Goal: Information Seeking & Learning: Check status

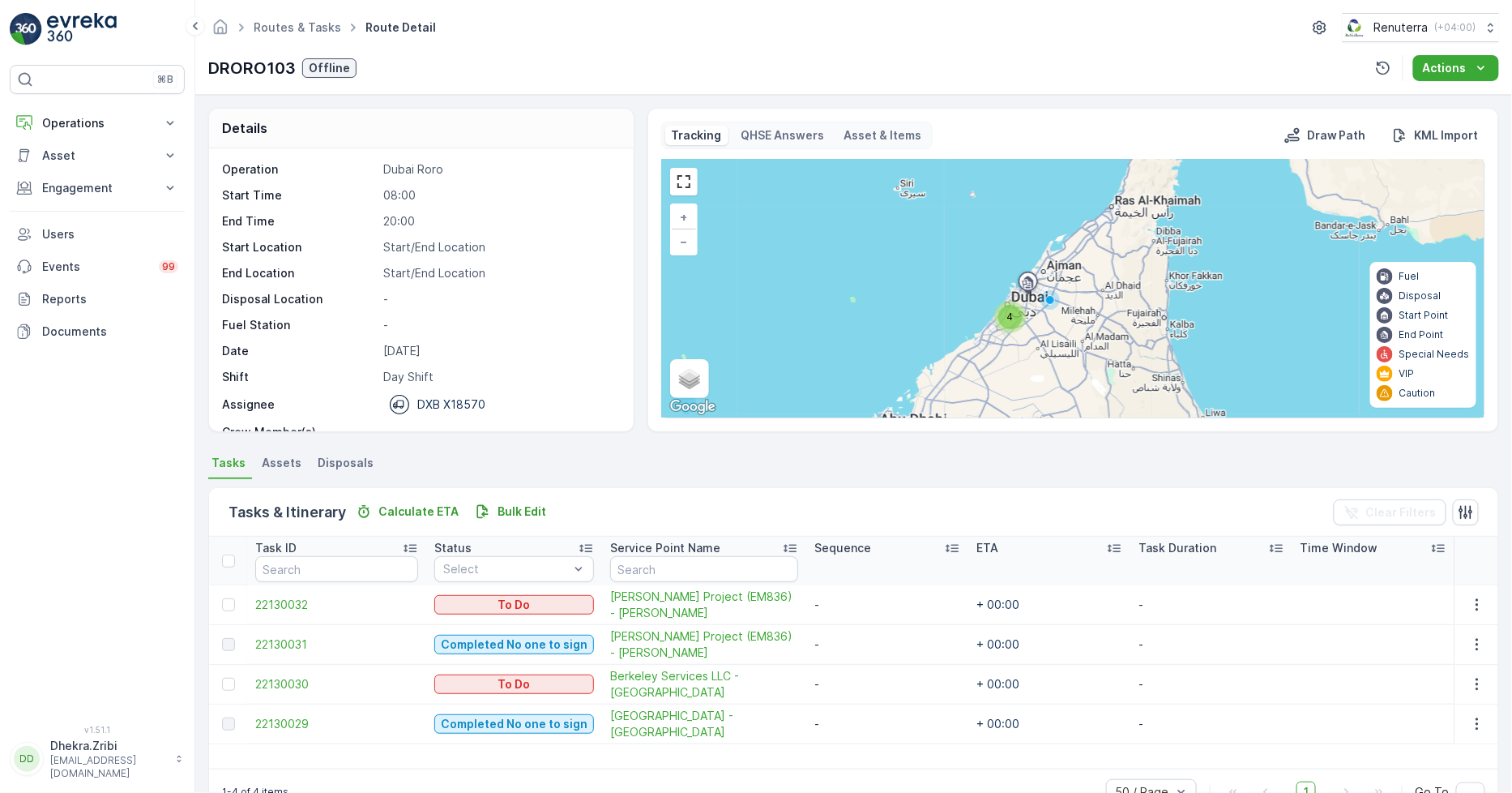
scroll to position [51, 0]
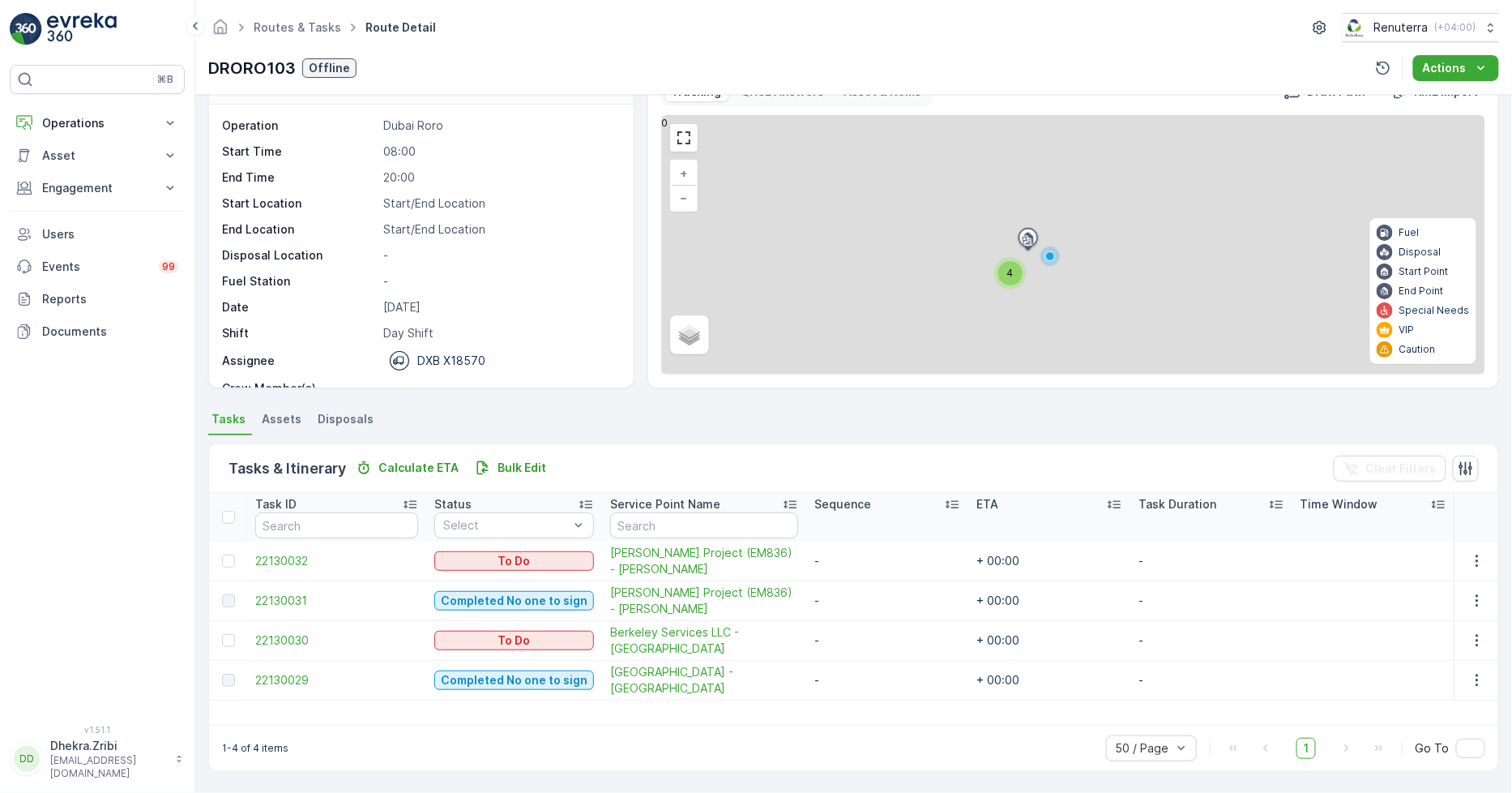
scroll to position [43, 0]
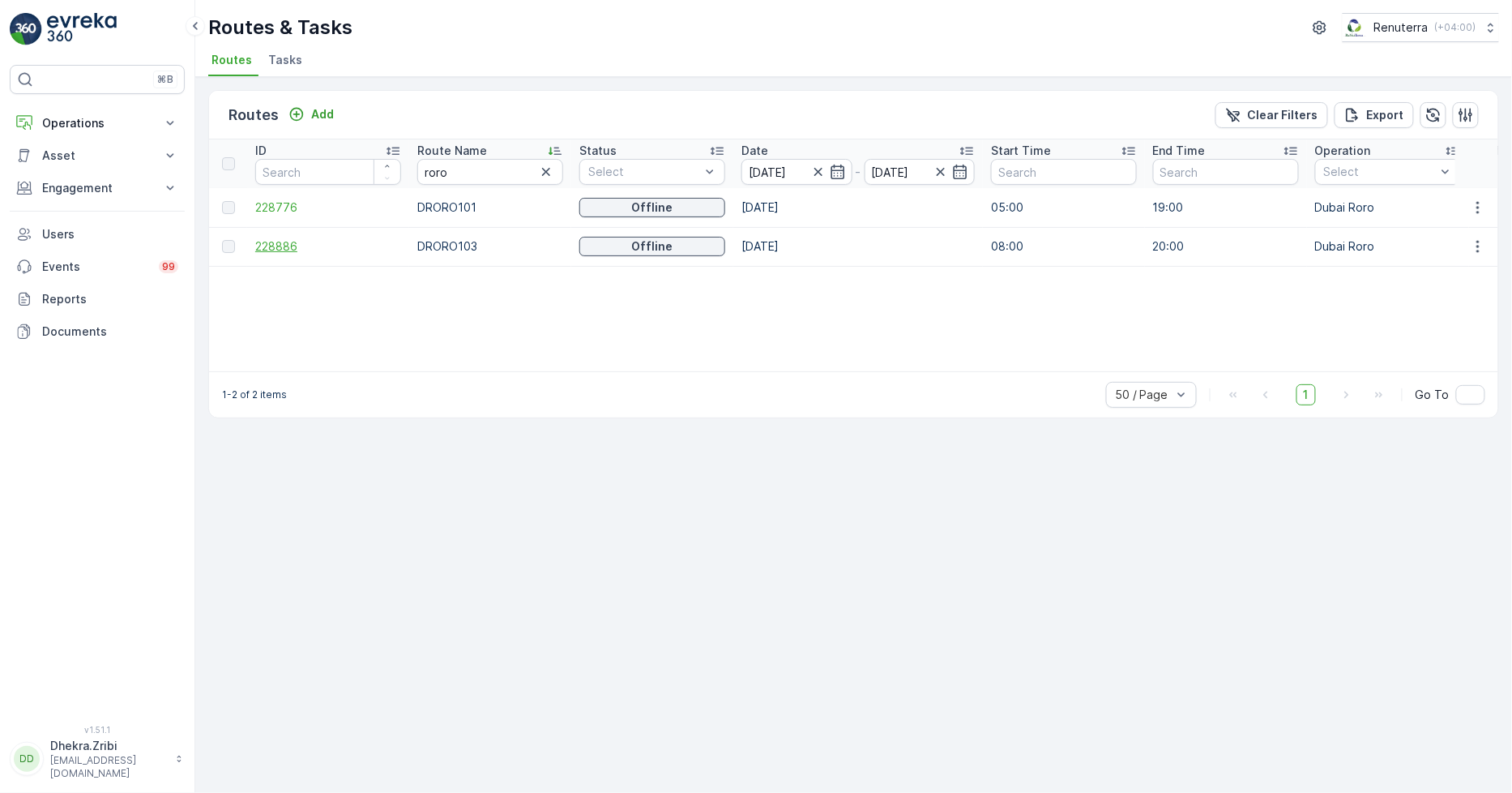
click at [262, 239] on span "228886" at bounding box center [328, 246] width 146 height 16
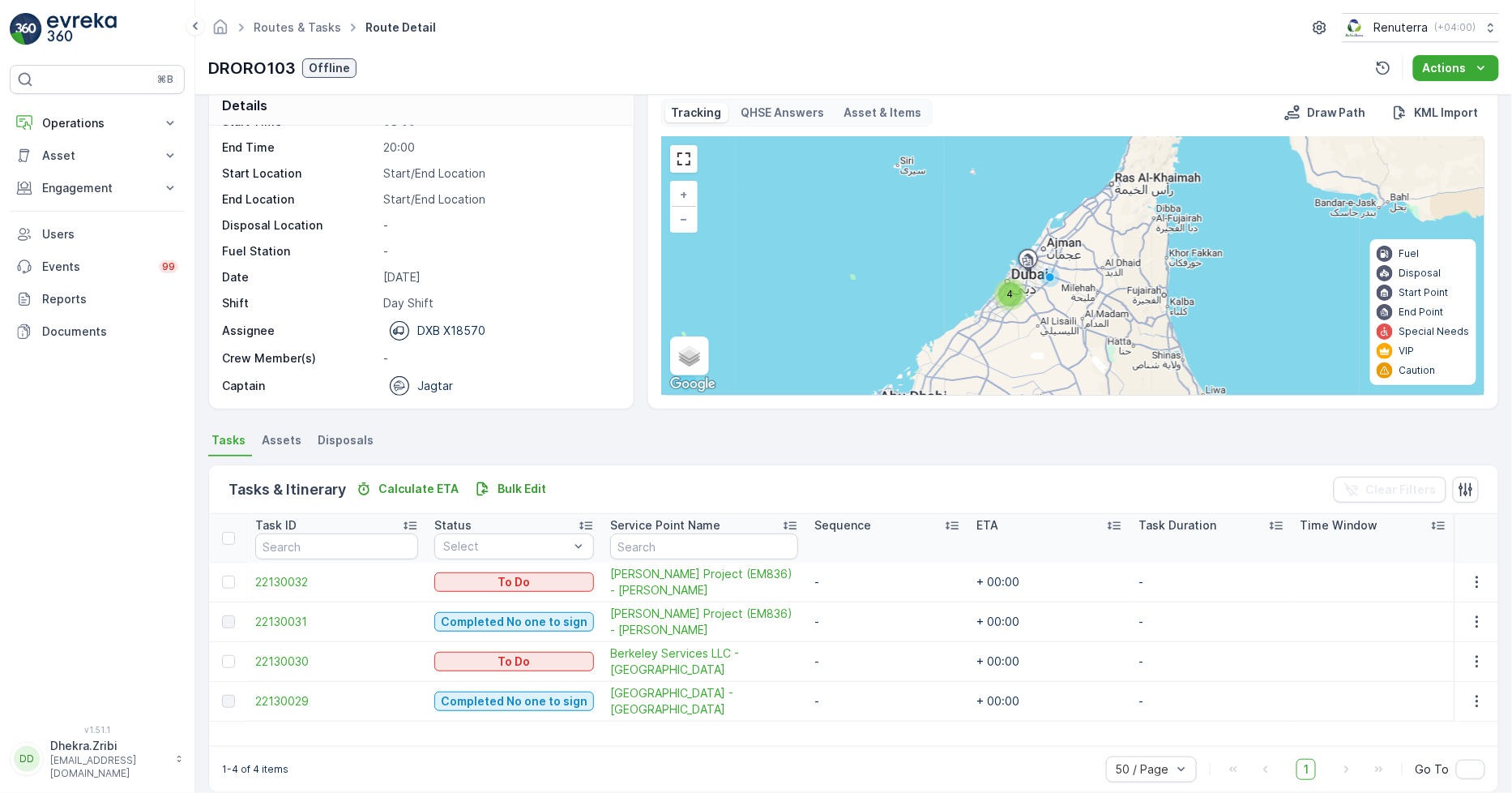
scroll to position [42, 0]
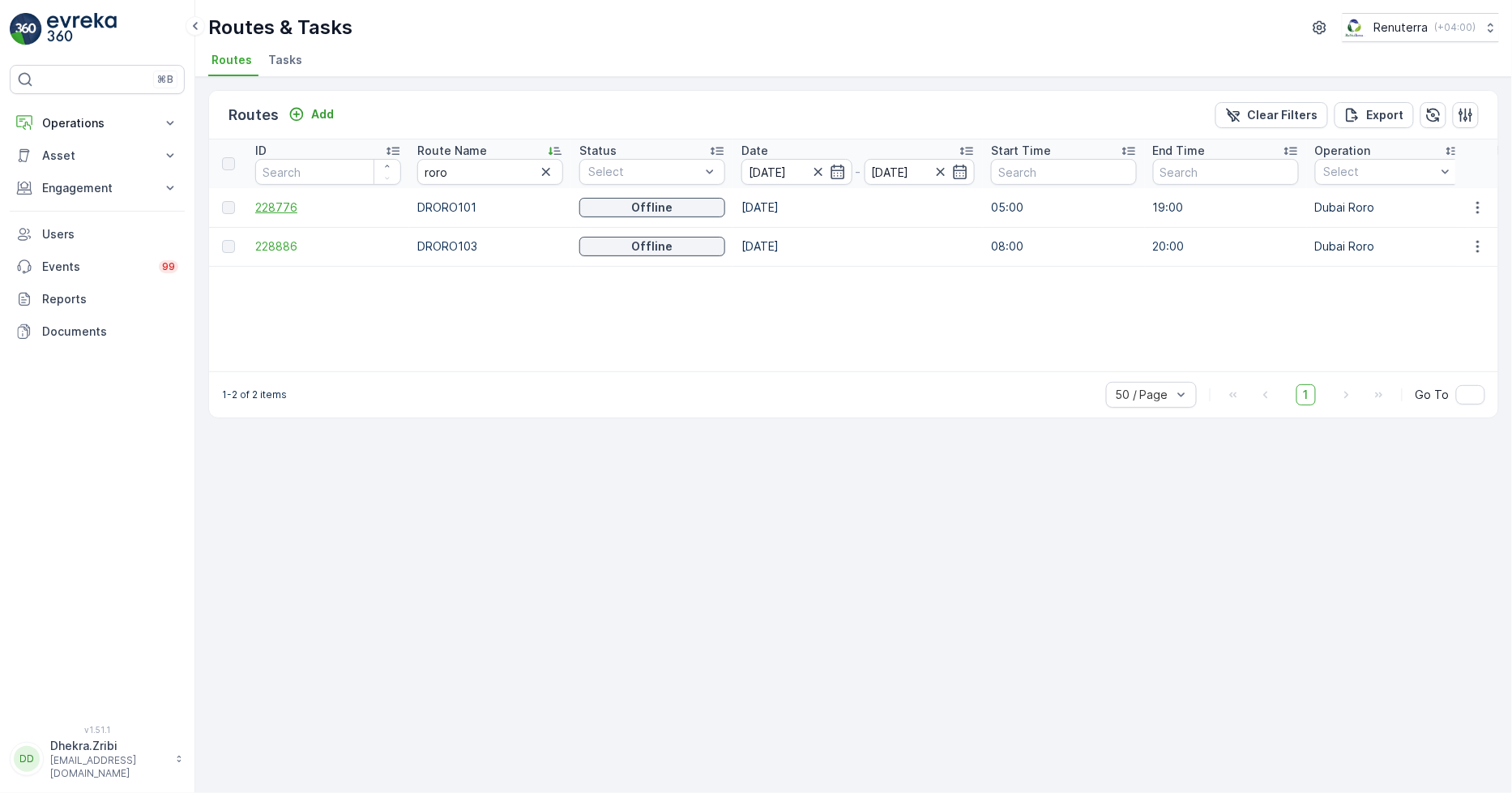
click at [279, 207] on span "228776" at bounding box center [328, 206] width 146 height 16
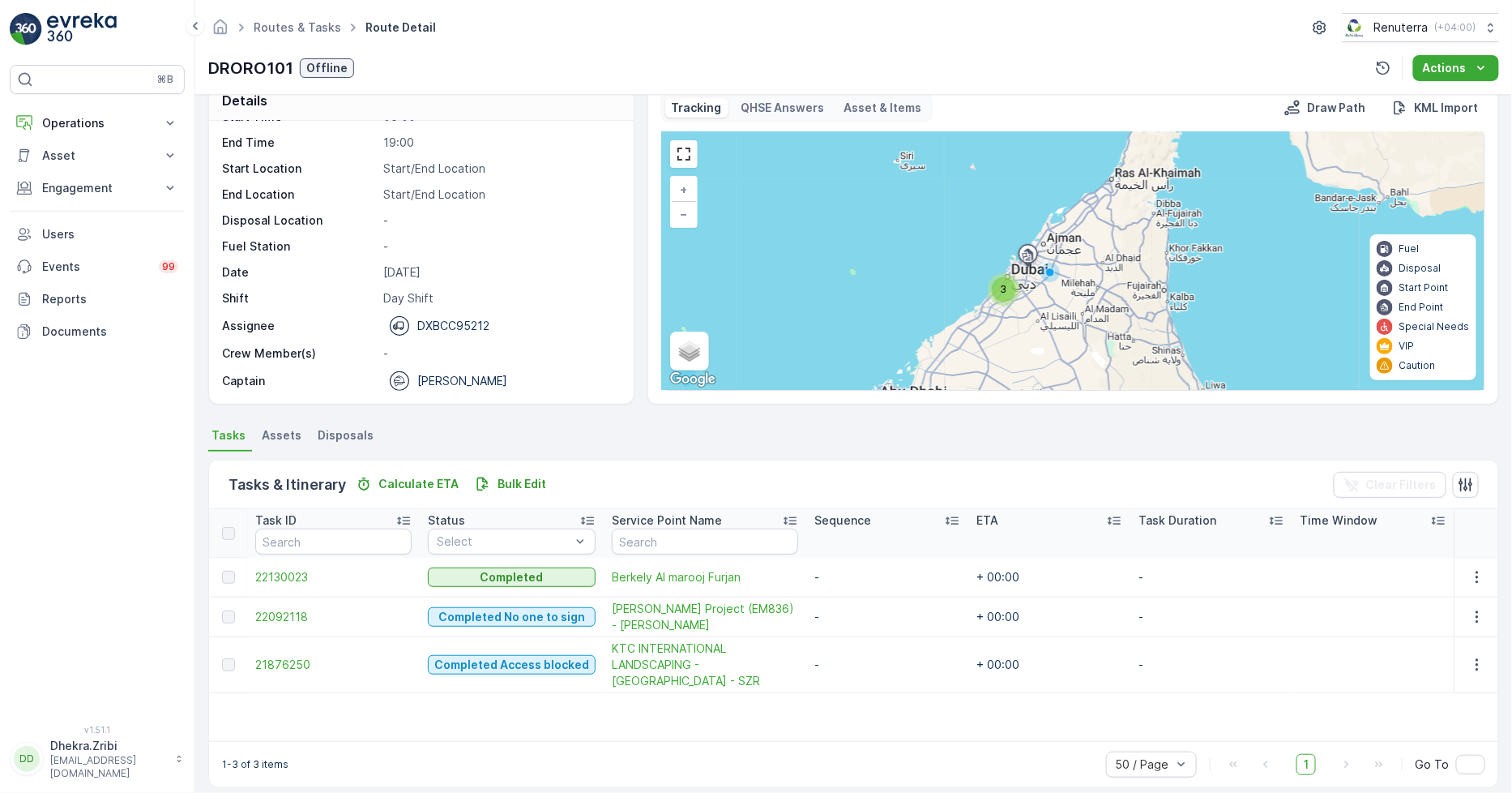
scroll to position [42, 0]
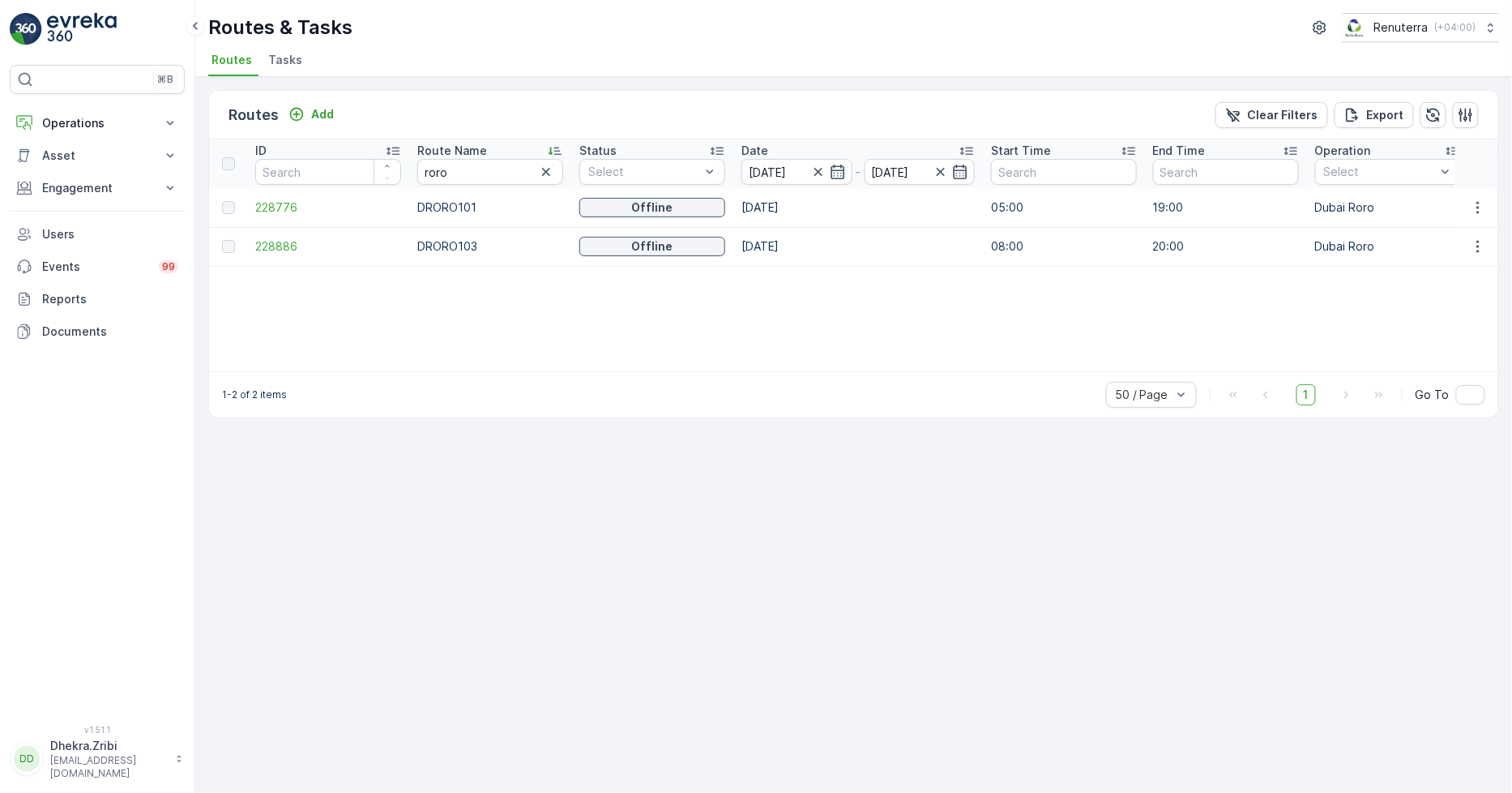
click at [543, 173] on icon "button" at bounding box center [545, 171] width 16 height 16
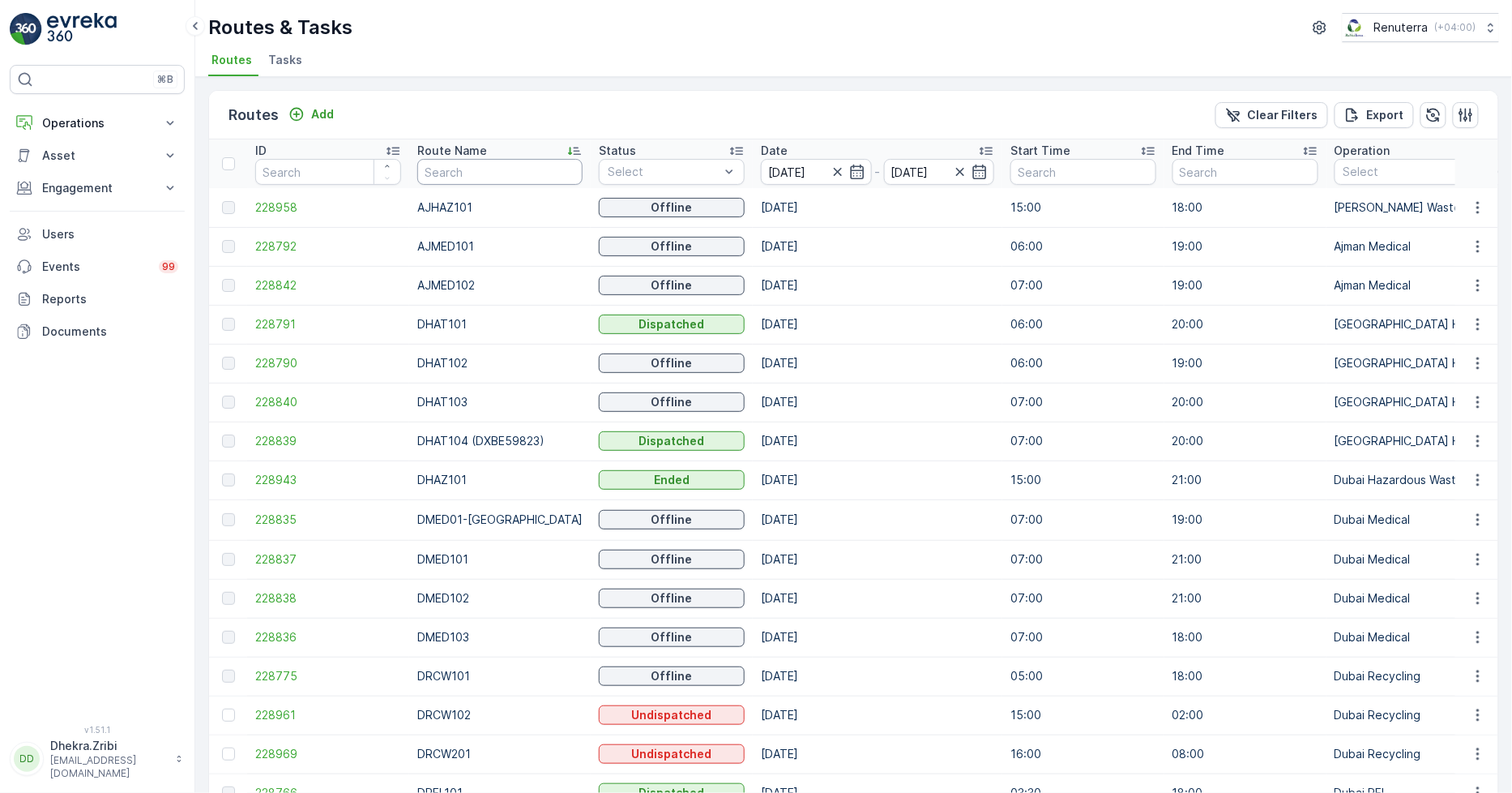
click at [512, 173] on input "text" at bounding box center [500, 172] width 165 height 26
type input "hat"
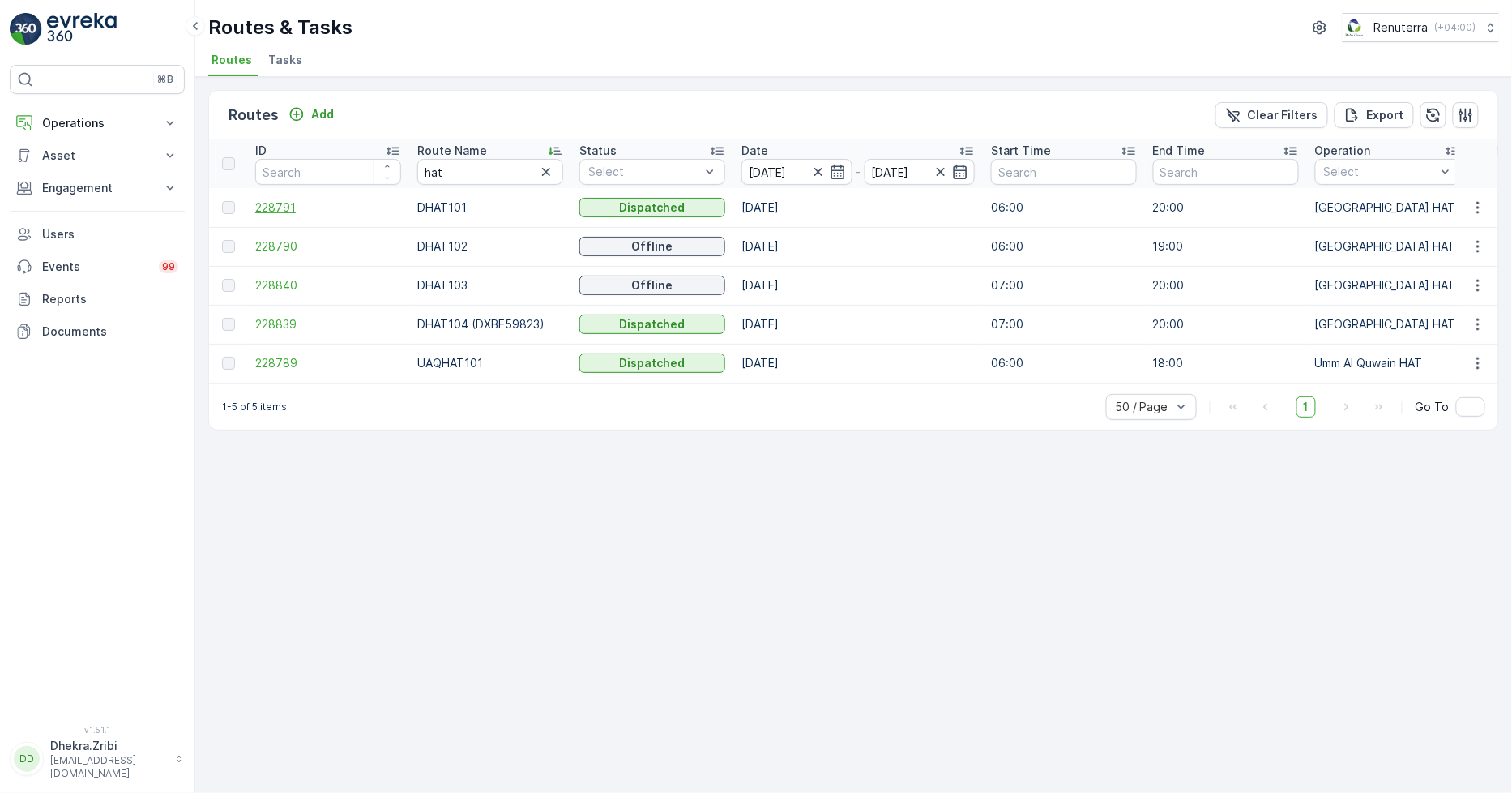
click at [286, 205] on span "228791" at bounding box center [328, 206] width 146 height 16
click at [1470, 113] on icon "button" at bounding box center [1466, 114] width 14 height 14
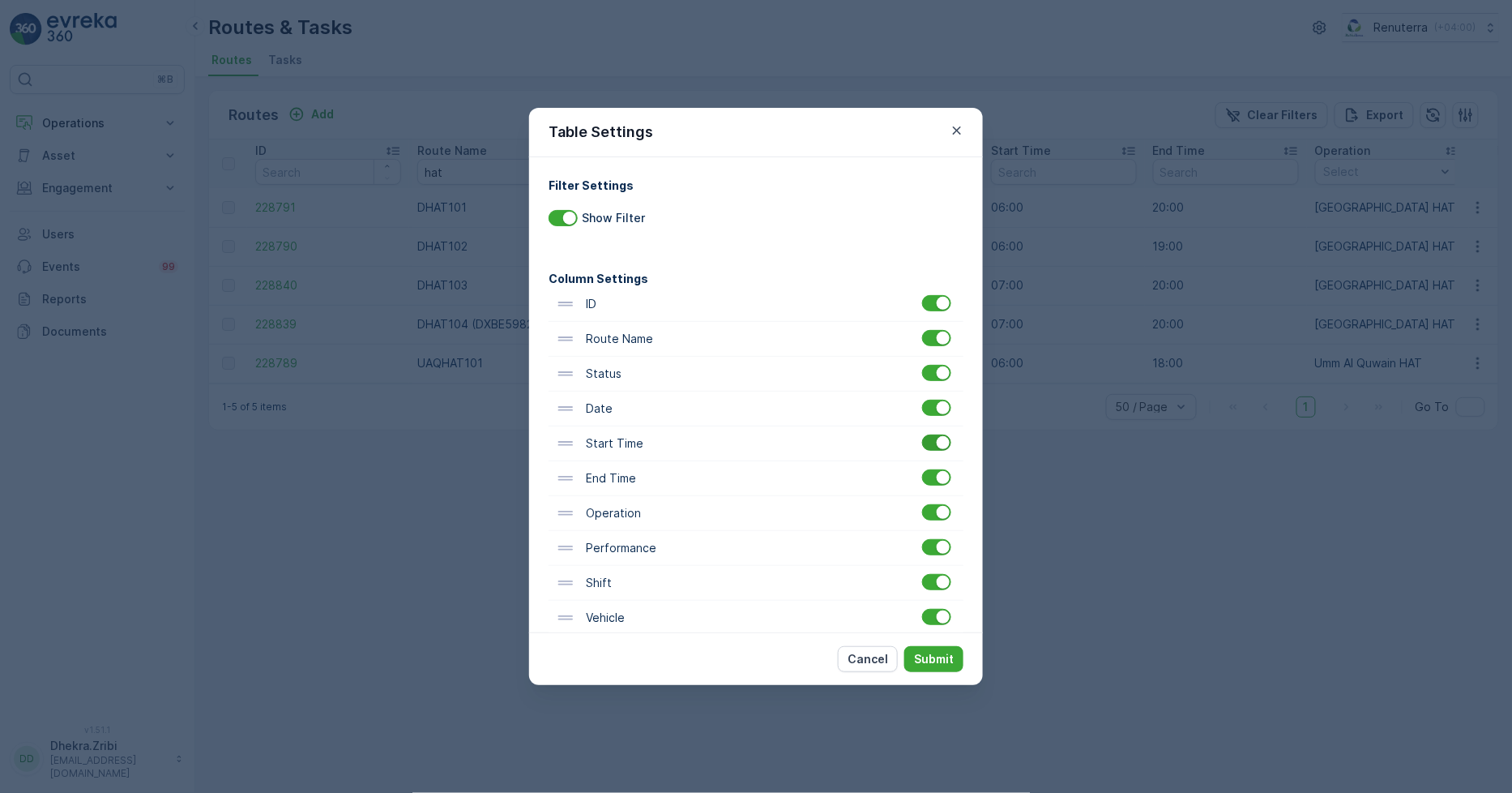
click at [930, 448] on div at bounding box center [936, 442] width 29 height 16
click at [922, 434] on input "checkbox" at bounding box center [922, 434] width 0 height 0
click at [926, 474] on div at bounding box center [936, 476] width 29 height 16
click at [922, 469] on input "checkbox" at bounding box center [922, 469] width 0 height 0
click at [940, 652] on p "Submit" at bounding box center [934, 658] width 40 height 16
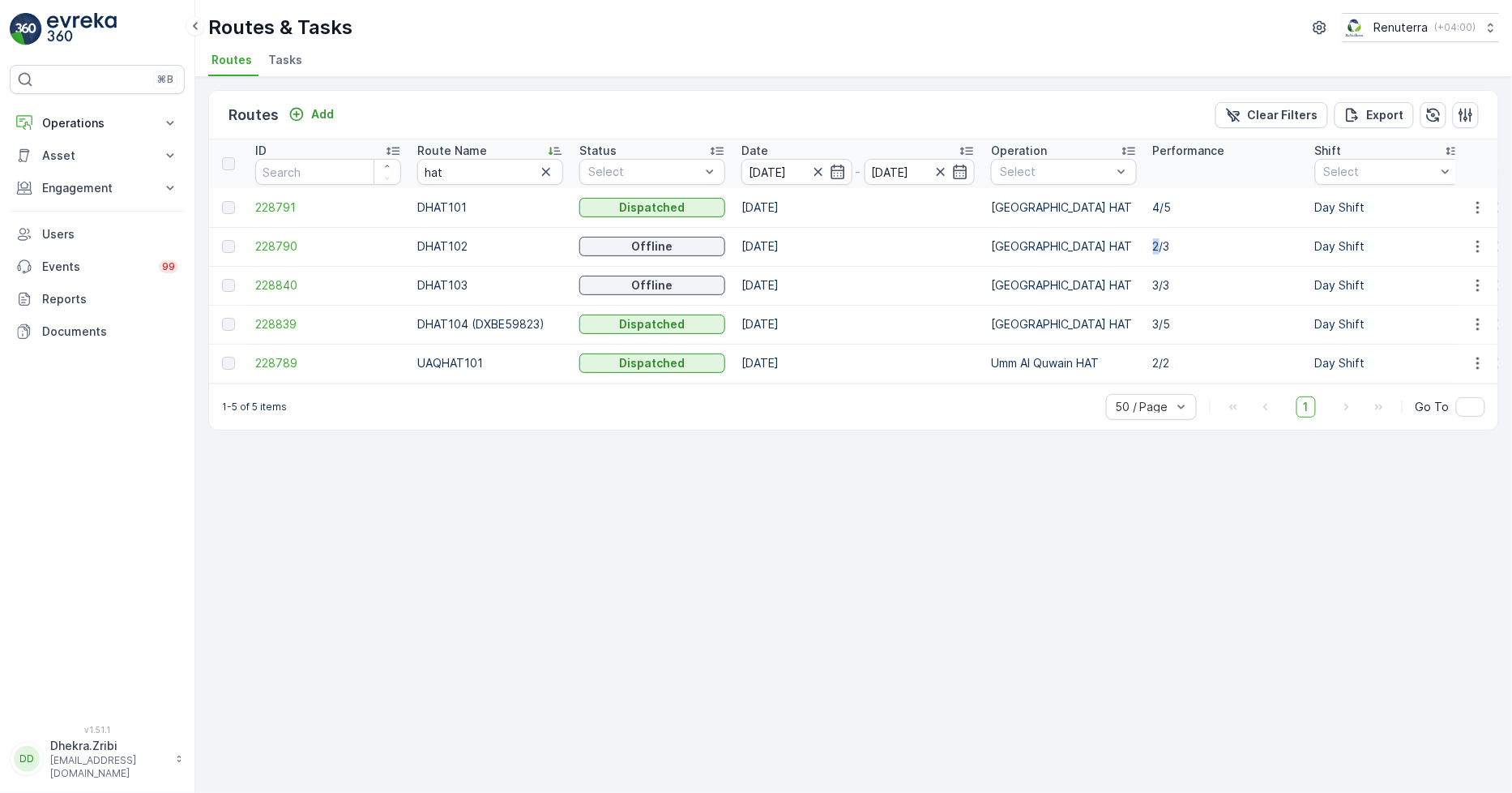
drag, startPoint x: 1155, startPoint y: 243, endPoint x: 1157, endPoint y: 251, distance: 8.2
click at [1160, 245] on p "2/3" at bounding box center [1226, 246] width 146 height 16
drag, startPoint x: 1148, startPoint y: 280, endPoint x: 1157, endPoint y: 280, distance: 9.0
click at [1157, 280] on td "3/3" at bounding box center [1226, 286] width 163 height 39
click at [1157, 316] on p "3/5" at bounding box center [1226, 323] width 146 height 16
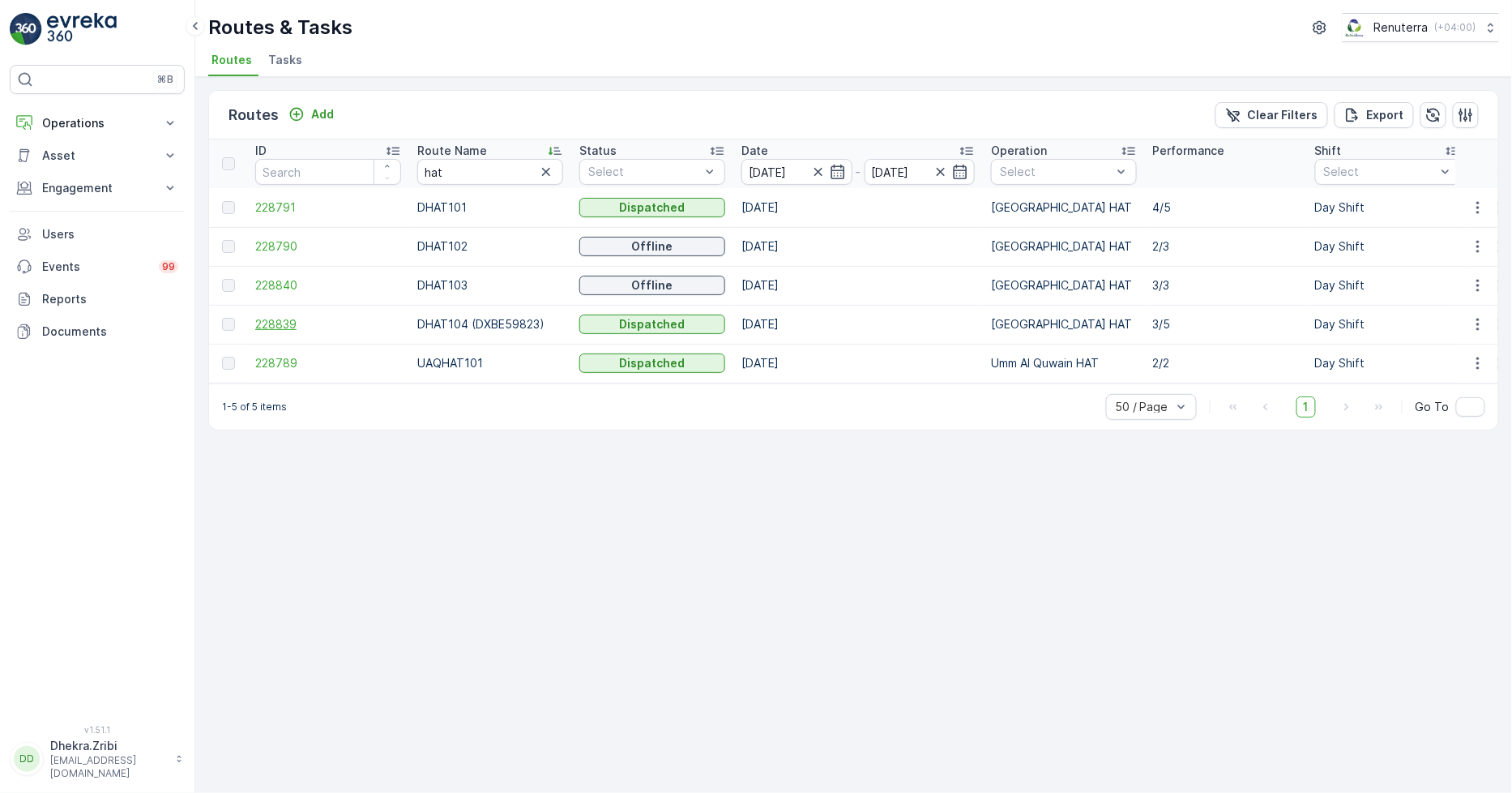
click at [268, 319] on span "228839" at bounding box center [328, 323] width 146 height 16
click at [276, 245] on span "228790" at bounding box center [328, 246] width 146 height 16
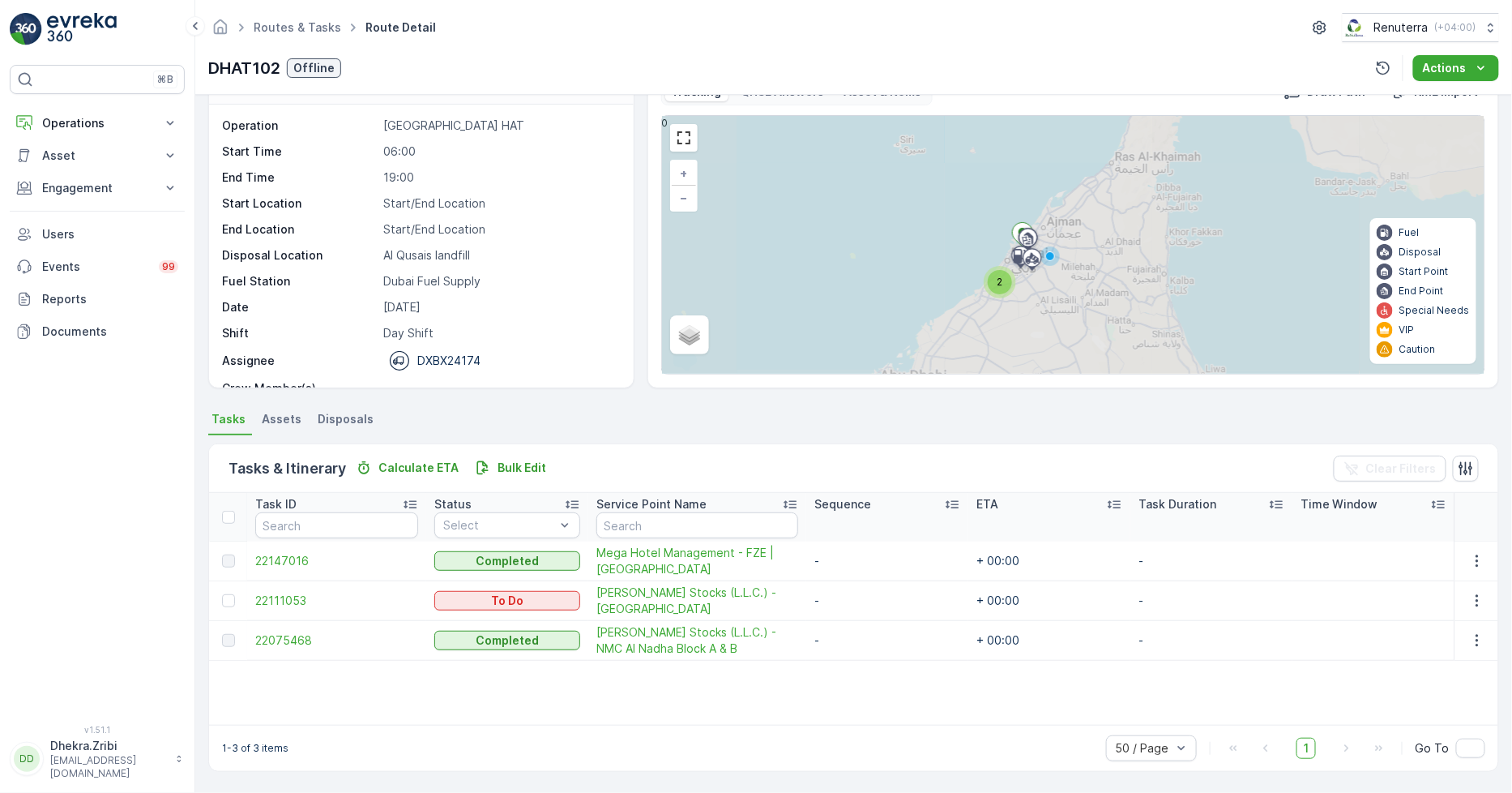
scroll to position [43, 0]
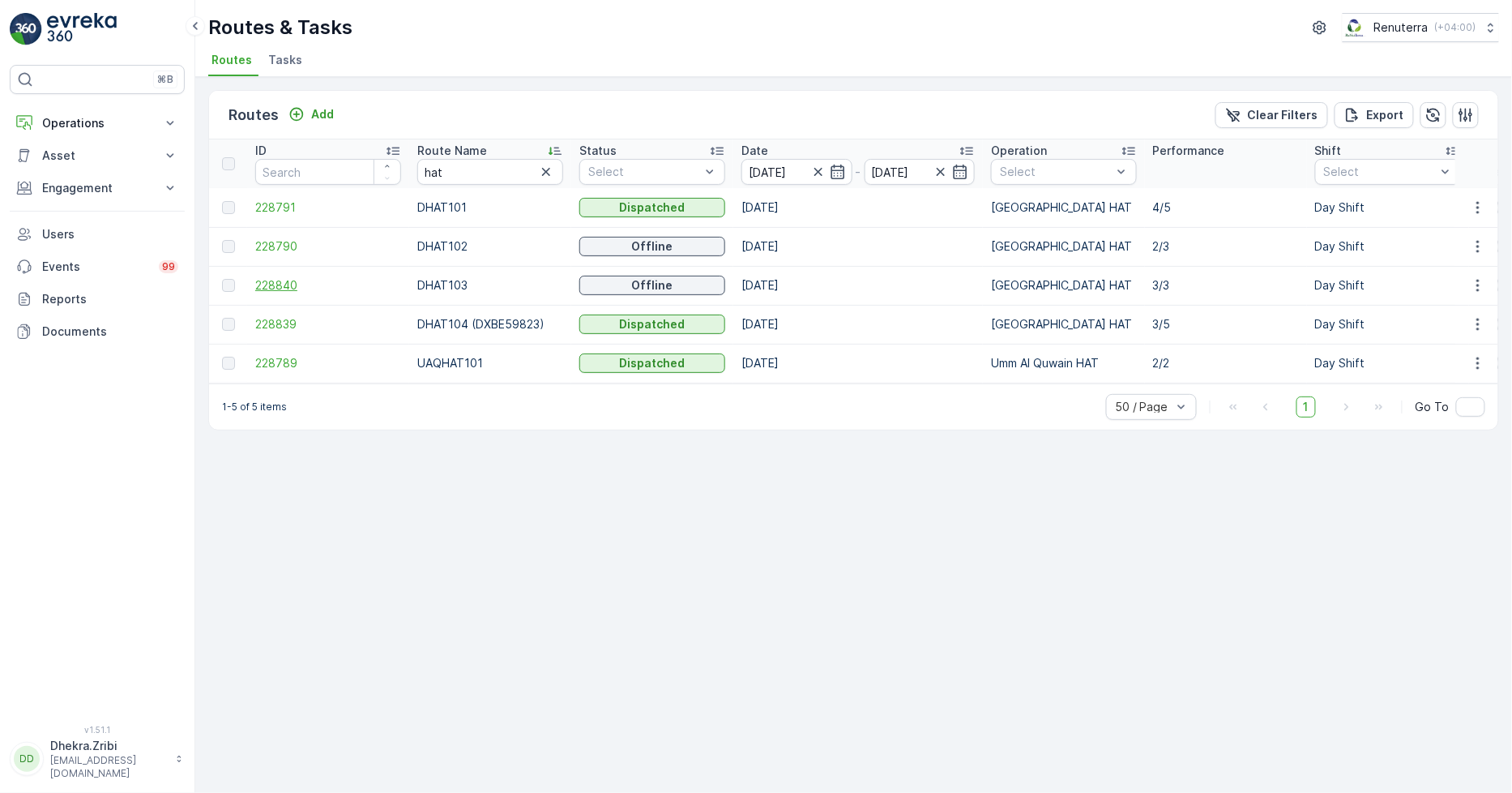
click at [274, 289] on span "228840" at bounding box center [328, 285] width 146 height 16
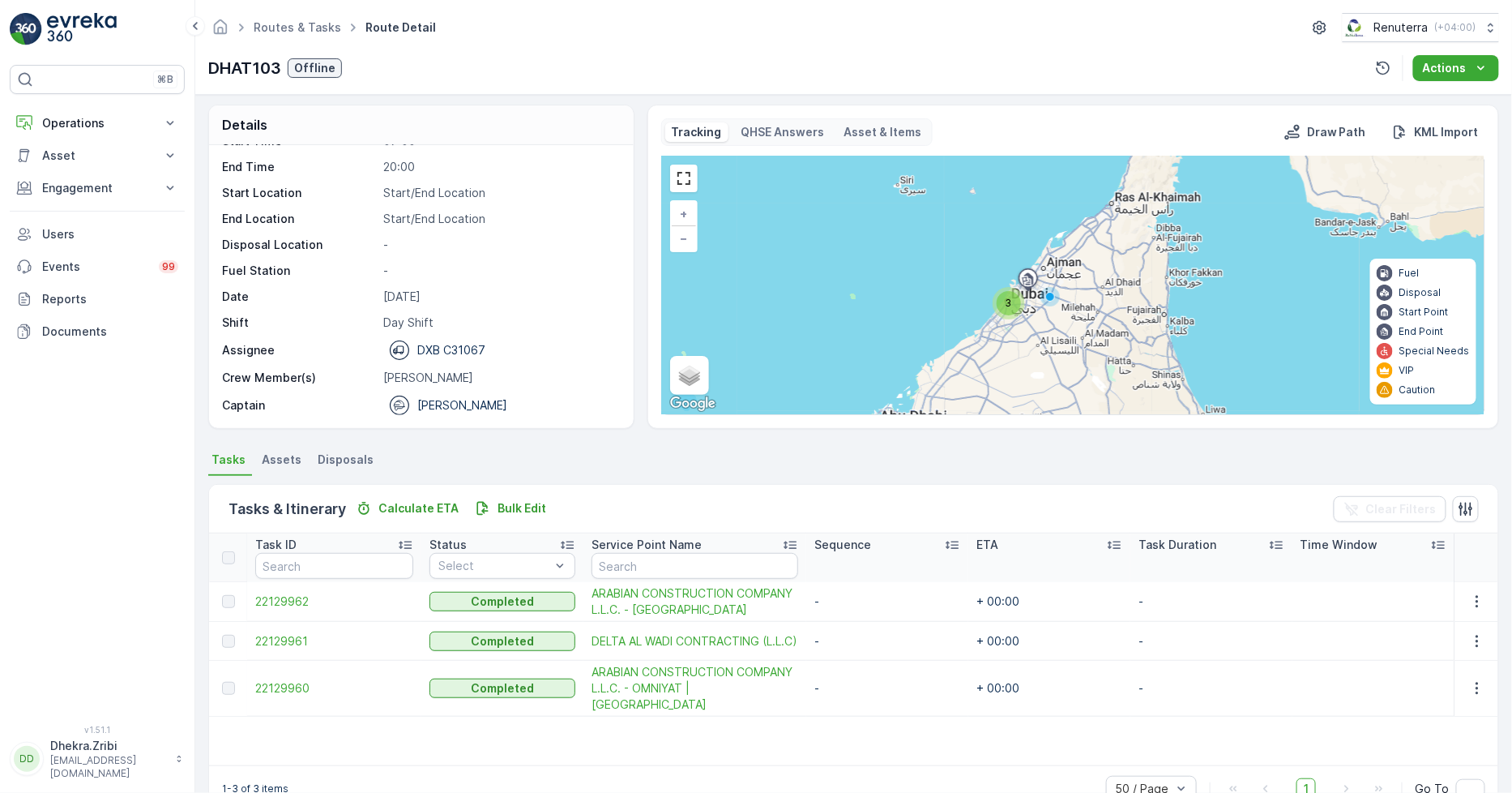
scroll to position [42, 0]
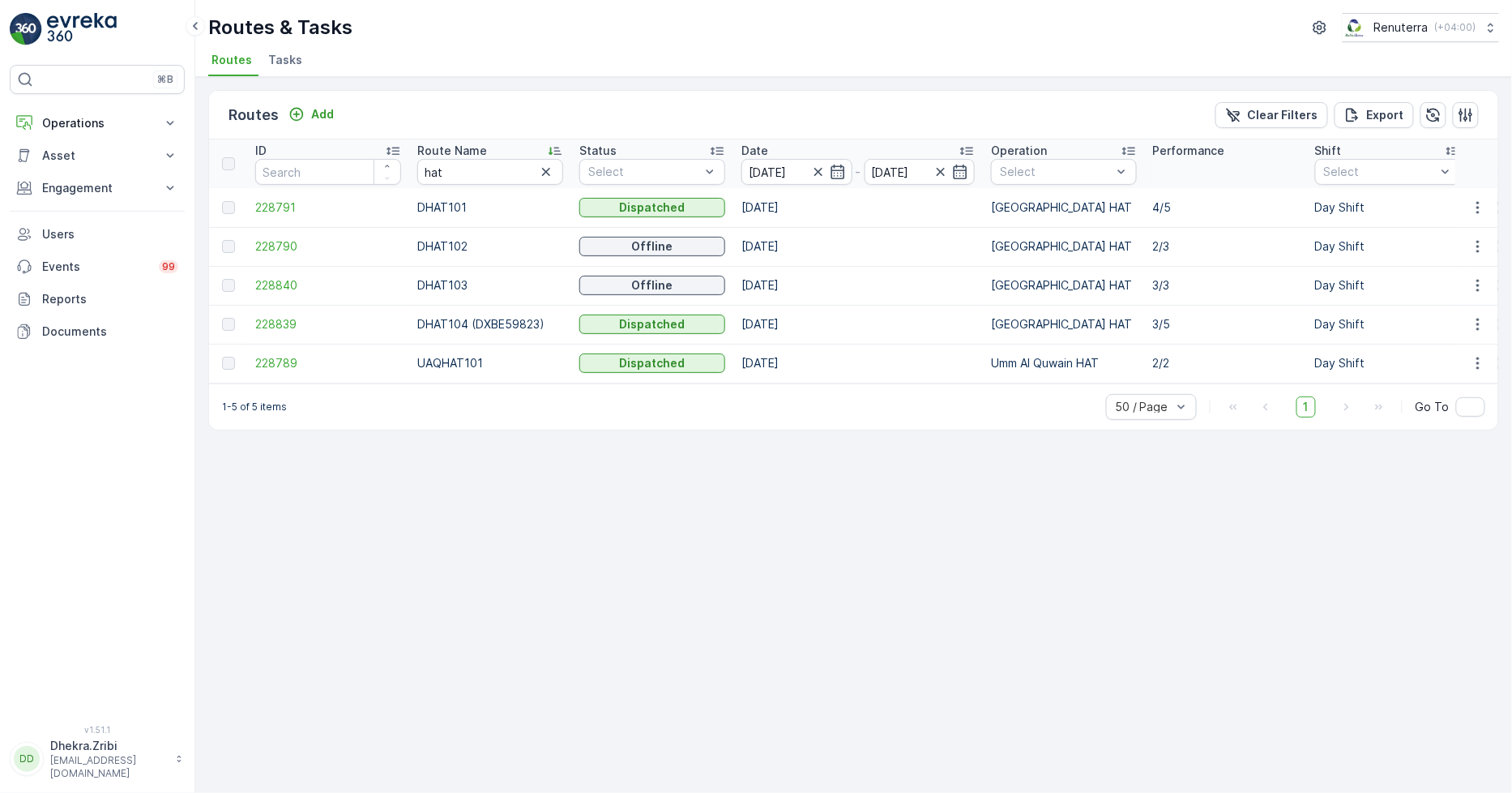
click at [465, 319] on p "DHAT104 (DXBE59823)" at bounding box center [490, 323] width 146 height 16
click at [288, 328] on span "228839" at bounding box center [328, 323] width 146 height 16
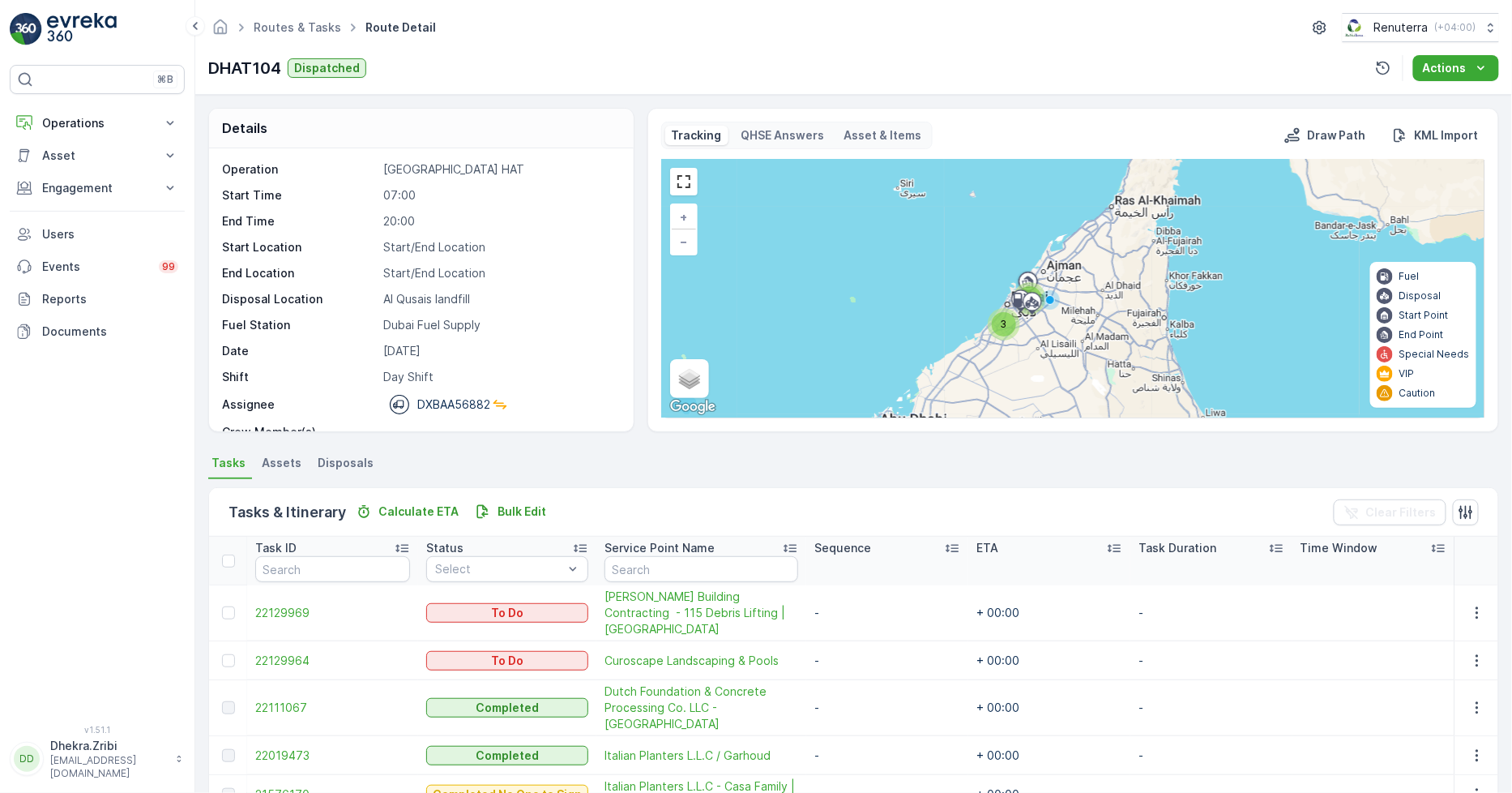
scroll to position [73, 0]
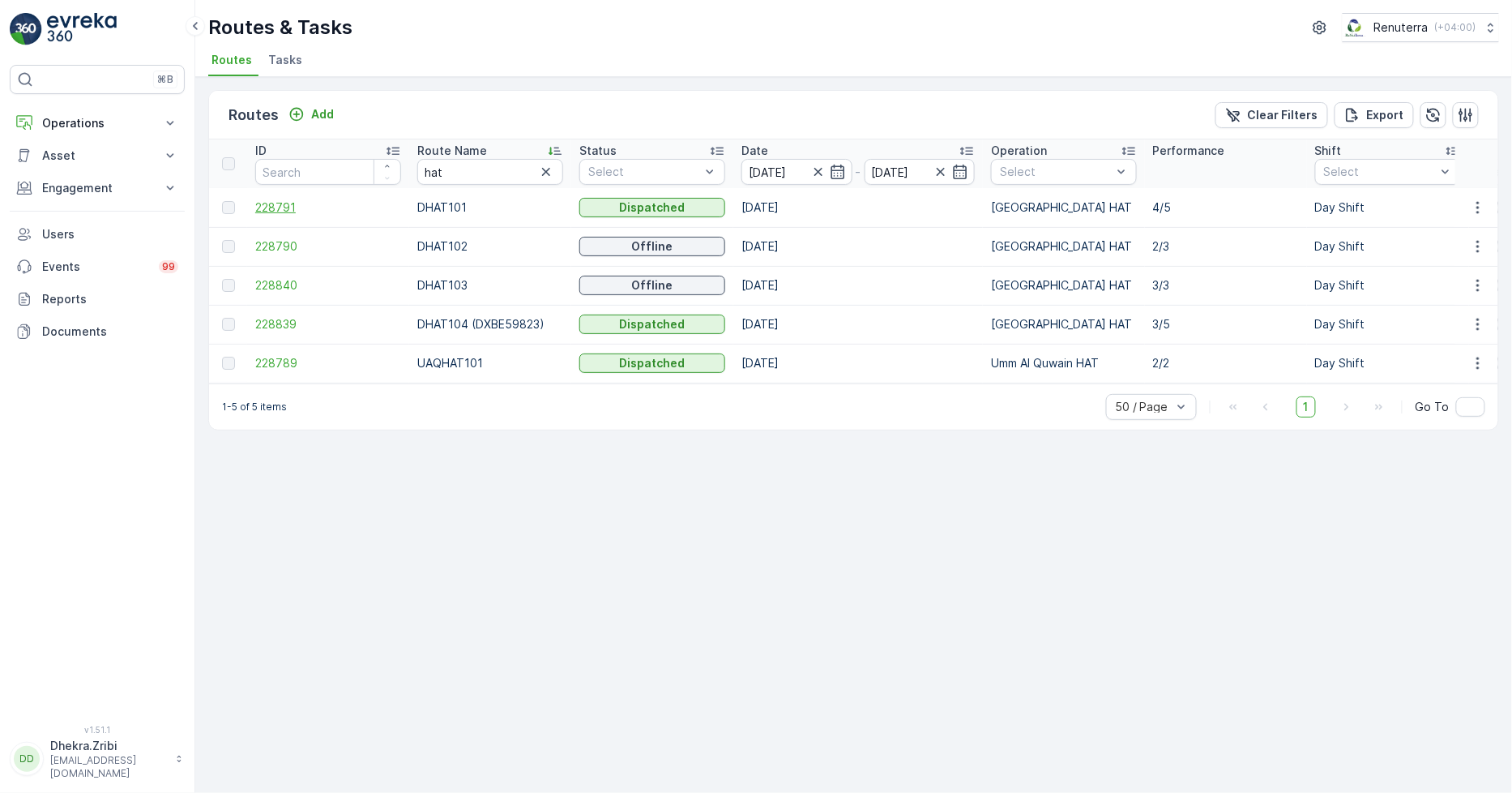
click at [271, 207] on span "228791" at bounding box center [328, 206] width 146 height 16
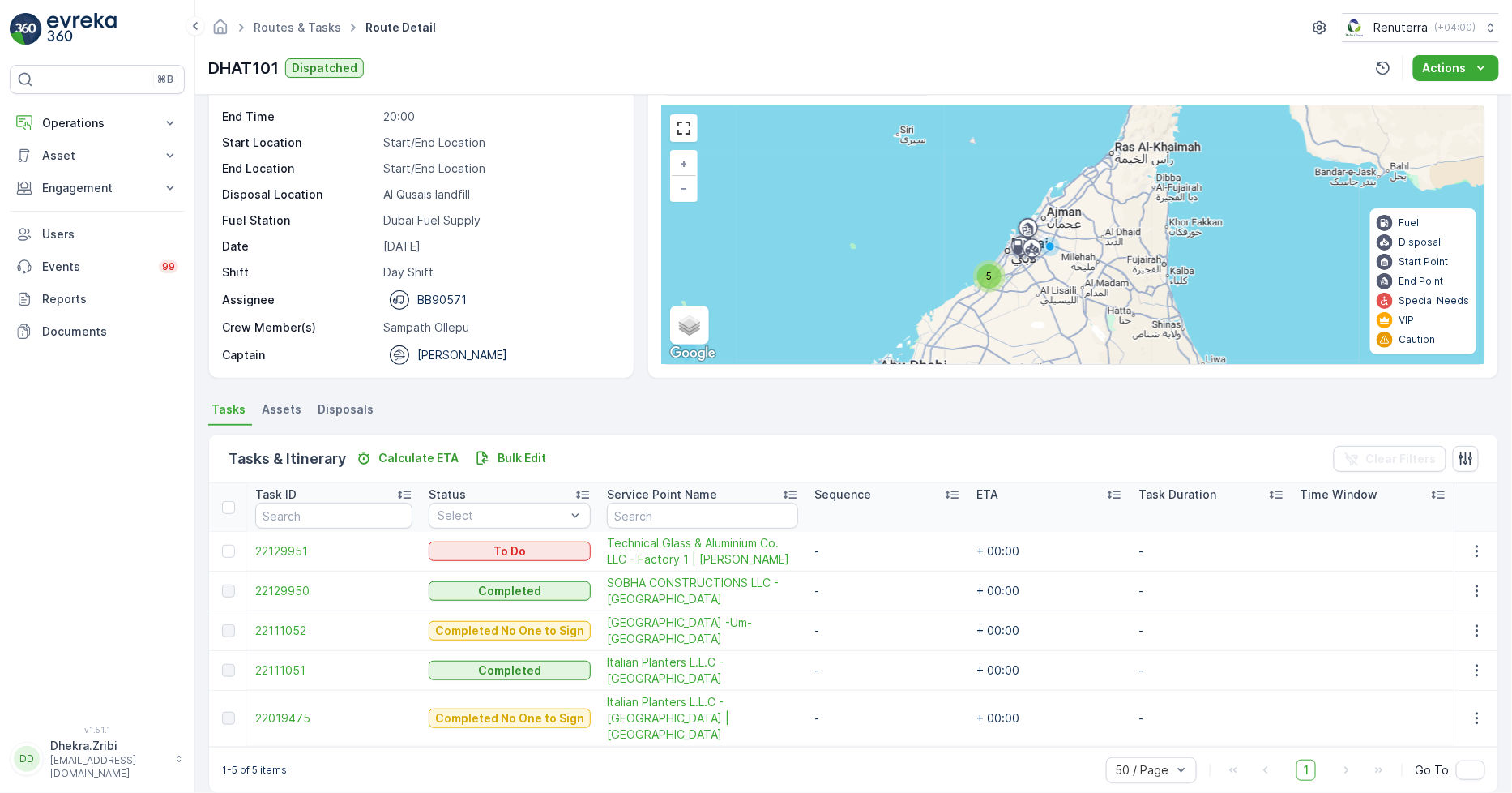
scroll to position [58, 0]
